Goal: Task Accomplishment & Management: Manage account settings

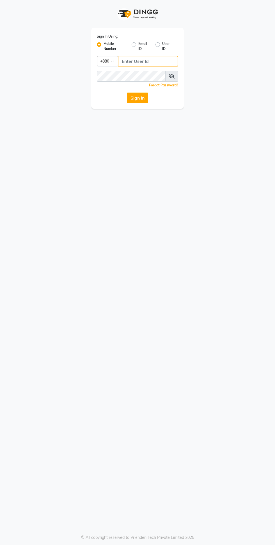
click at [130, 61] on input "Username" at bounding box center [148, 61] width 60 height 11
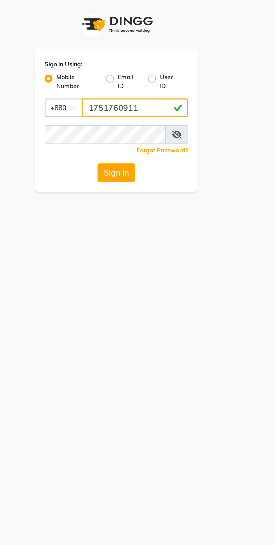
type input "1751760911"
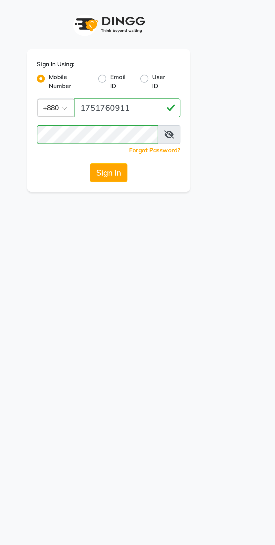
click at [134, 98] on button "Sign In" at bounding box center [137, 98] width 21 height 11
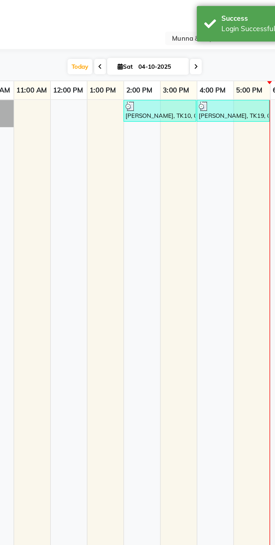
select select "en"
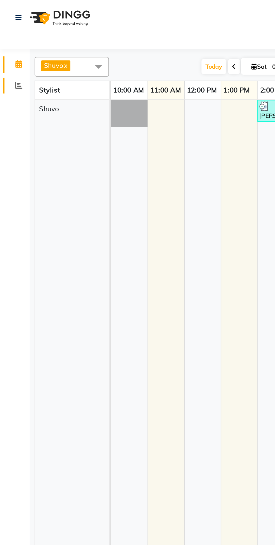
click at [6, 46] on span at bounding box center [11, 48] width 10 height 6
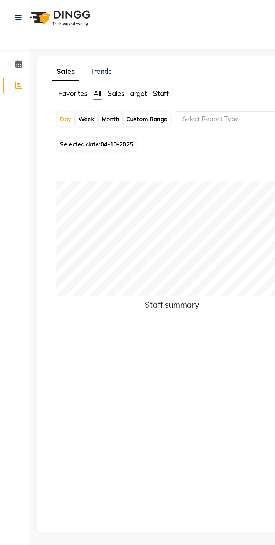
click at [55, 53] on span "All" at bounding box center [55, 52] width 4 height 5
click at [64, 69] on div "Month" at bounding box center [62, 68] width 13 height 8
select select "10"
select select "2025"
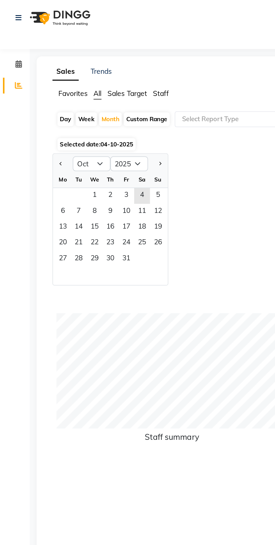
click at [80, 110] on span "4" at bounding box center [80, 111] width 9 height 9
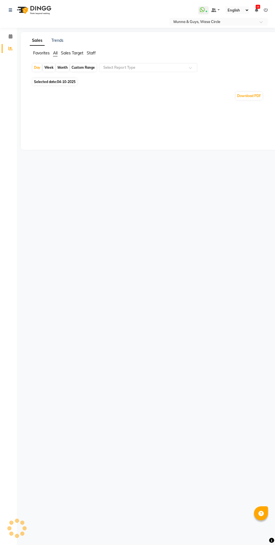
select select "en"
